Goal: Find specific page/section

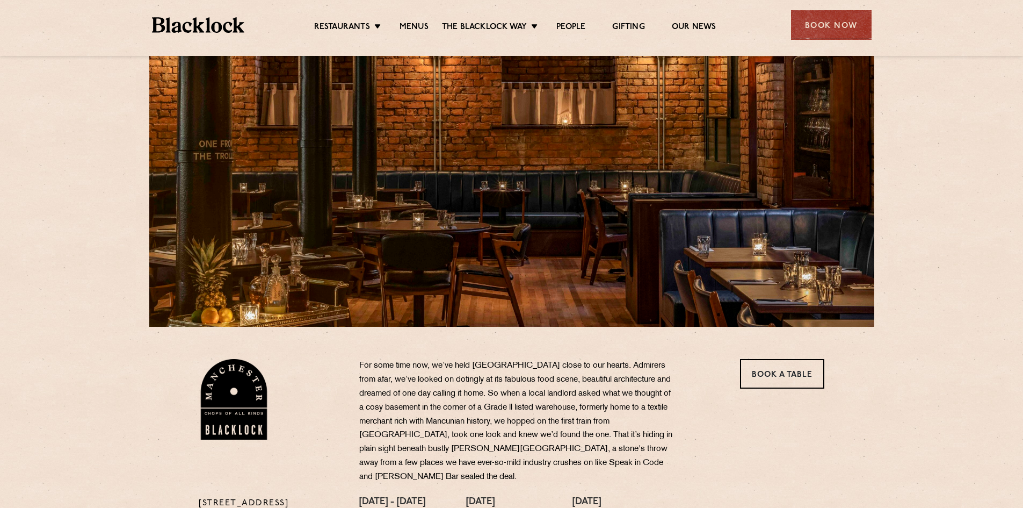
scroll to position [54, 0]
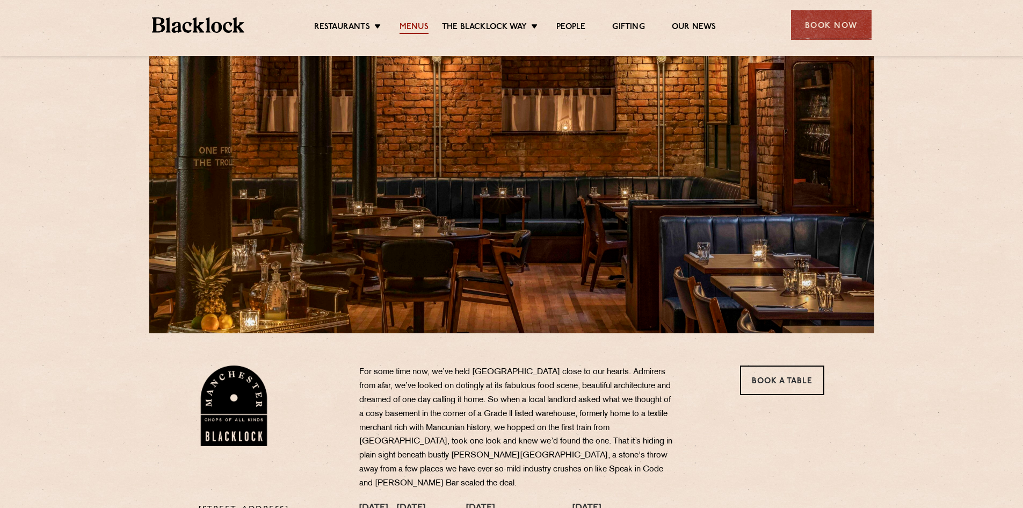
click at [413, 27] on link "Menus" at bounding box center [414, 28] width 29 height 12
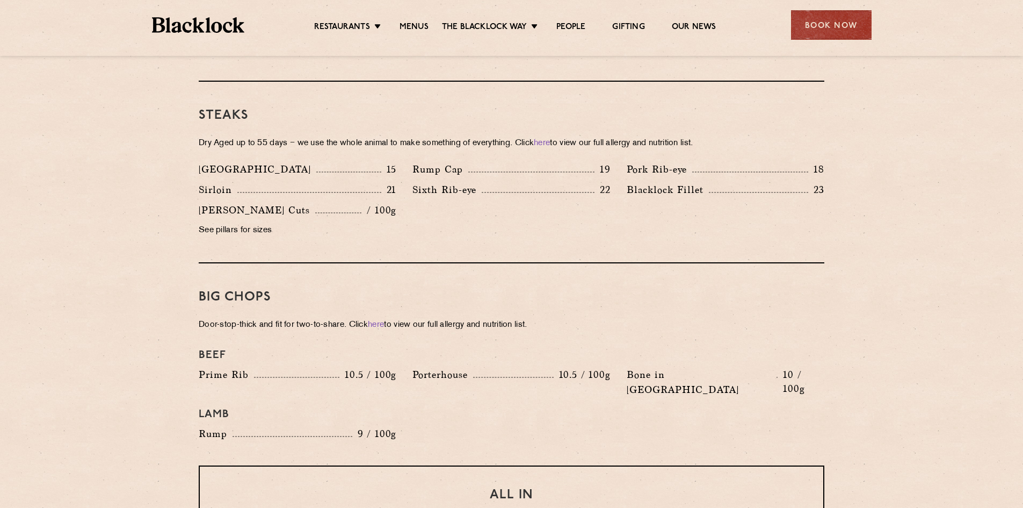
scroll to position [967, 0]
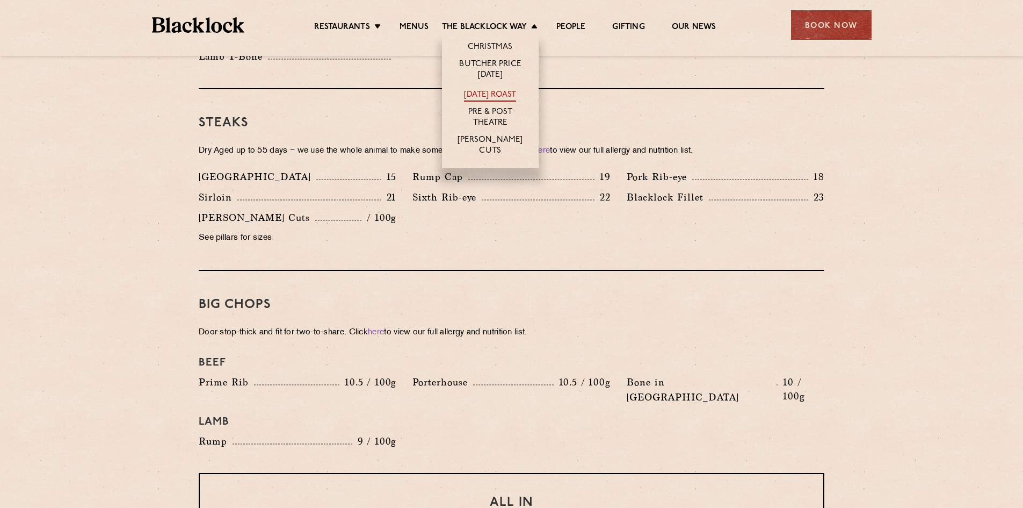
click at [492, 93] on link "[DATE] Roast" at bounding box center [490, 96] width 52 height 12
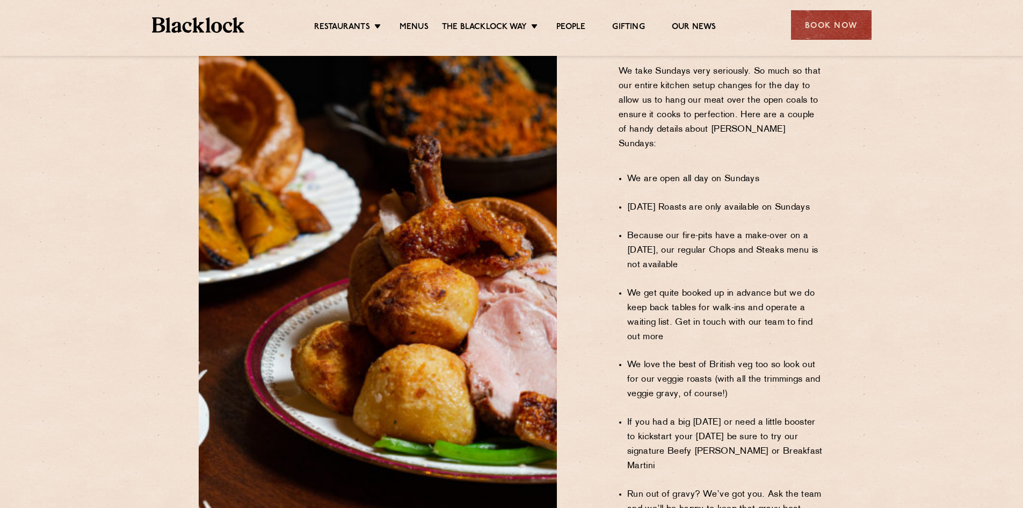
scroll to position [752, 0]
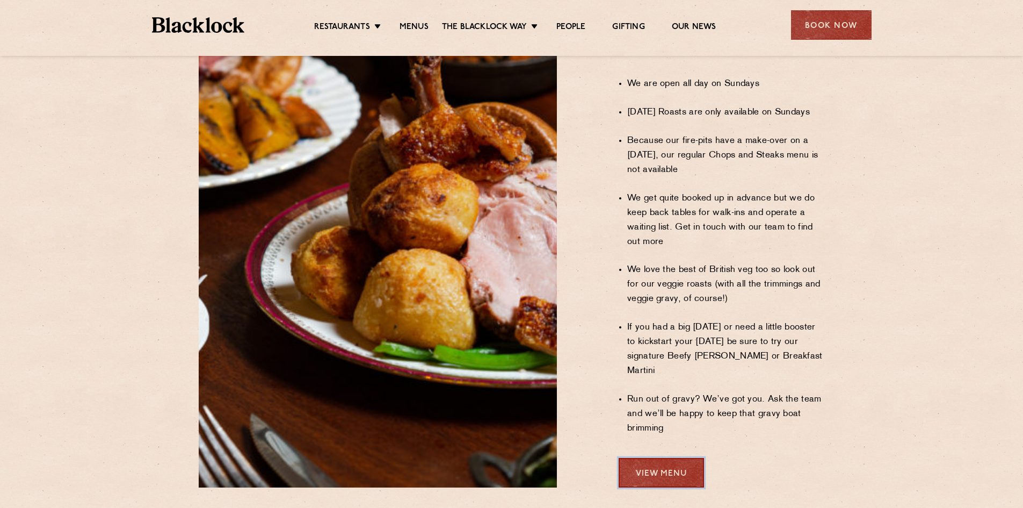
click at [665, 458] on link "View Menu" at bounding box center [661, 473] width 85 height 30
